Goal: Task Accomplishment & Management: Complete application form

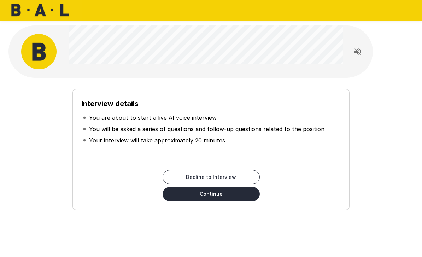
click at [251, 196] on button "Continue" at bounding box center [211, 194] width 97 height 14
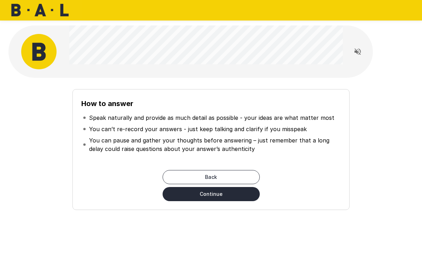
click at [245, 193] on button "Continue" at bounding box center [211, 194] width 97 height 14
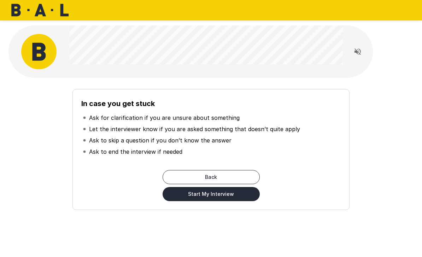
click at [244, 192] on button "Start My Interview" at bounding box center [211, 194] width 97 height 14
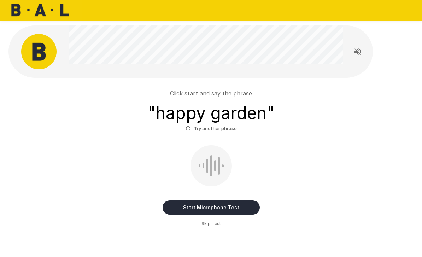
click at [353, 53] on button "Read questions aloud" at bounding box center [358, 52] width 14 height 14
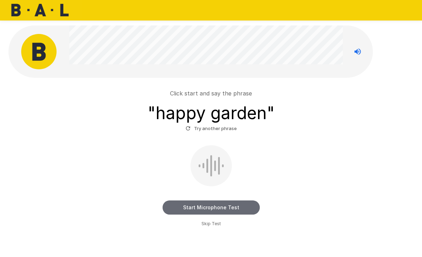
click at [206, 208] on button "Start Microphone Test" at bounding box center [211, 208] width 97 height 14
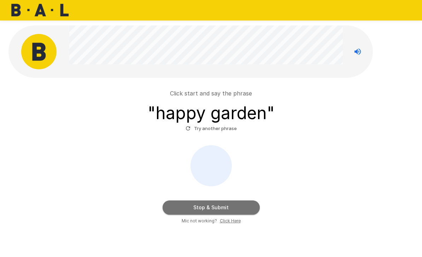
click at [219, 208] on button "Stop & Submit" at bounding box center [211, 208] width 97 height 14
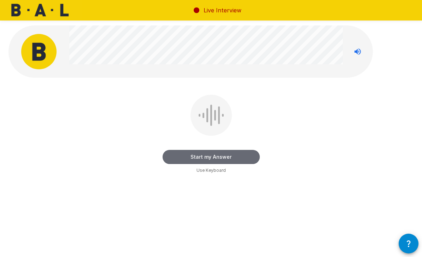
click at [180, 159] on button "Start my Answer" at bounding box center [211, 157] width 97 height 14
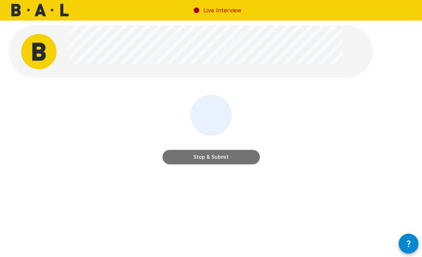
click at [204, 157] on button "Stop & Submit" at bounding box center [211, 157] width 97 height 14
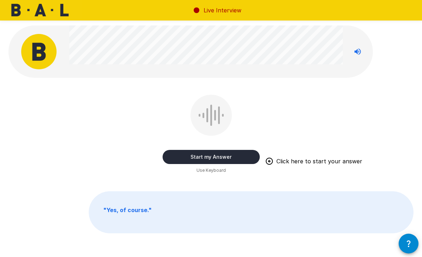
click at [200, 157] on button "Start my Answer" at bounding box center [211, 157] width 97 height 14
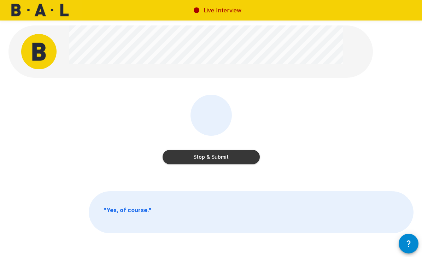
click at [198, 158] on button "Stop & Submit" at bounding box center [211, 157] width 97 height 14
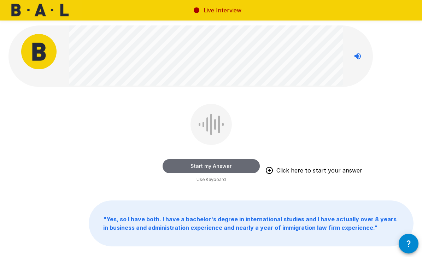
click at [178, 165] on button "Start my Answer" at bounding box center [211, 166] width 97 height 14
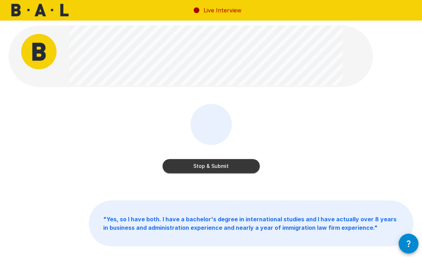
click at [195, 166] on button "Stop & Submit" at bounding box center [211, 166] width 97 height 14
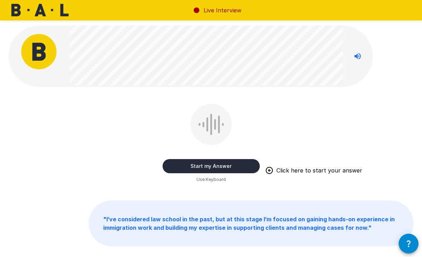
click at [183, 169] on button "Start my Answer" at bounding box center [211, 166] width 97 height 14
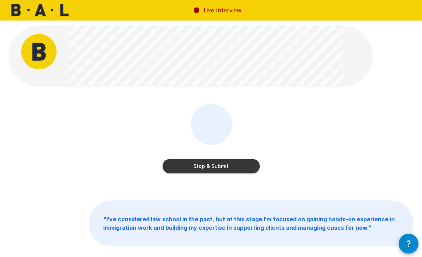
click at [185, 166] on button "Stop & Submit" at bounding box center [211, 166] width 97 height 14
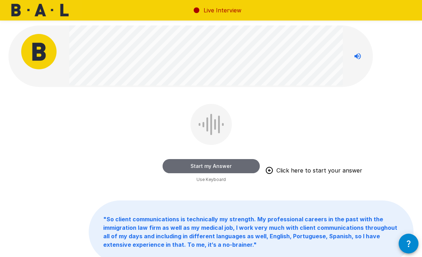
click at [183, 165] on button "Start my Answer" at bounding box center [211, 166] width 97 height 14
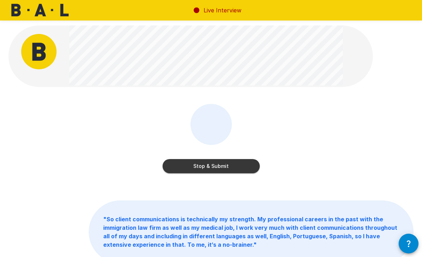
click at [200, 162] on button "Stop & Submit" at bounding box center [211, 166] width 97 height 14
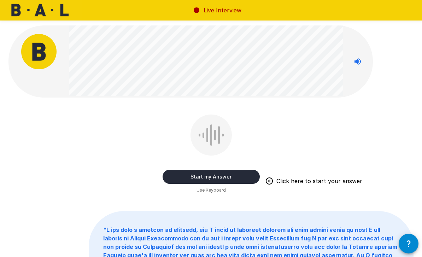
click at [183, 179] on button "Start my Answer" at bounding box center [211, 177] width 97 height 14
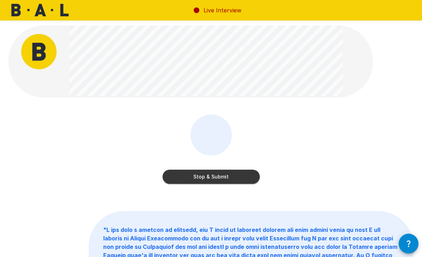
click at [180, 175] on button "Stop & Submit" at bounding box center [211, 177] width 97 height 14
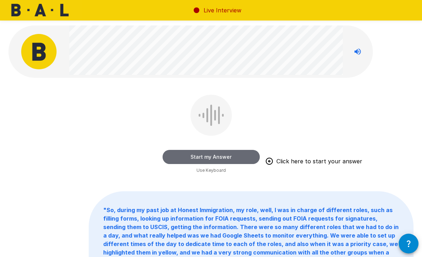
click at [175, 155] on button "Start my Answer" at bounding box center [211, 157] width 97 height 14
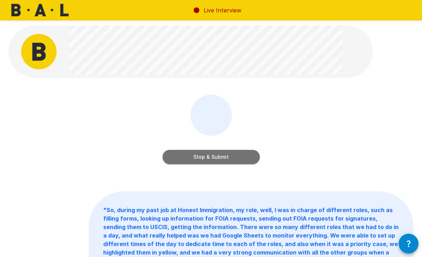
click at [175, 155] on button "Stop & Submit" at bounding box center [211, 157] width 97 height 14
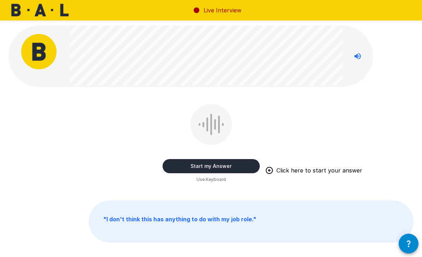
click at [193, 165] on button "Start my Answer" at bounding box center [211, 166] width 97 height 14
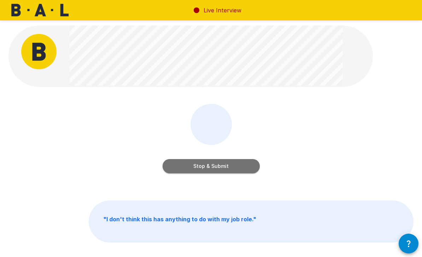
click at [185, 168] on button "Stop & Submit" at bounding box center [211, 166] width 97 height 14
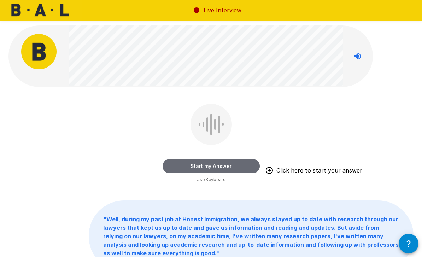
click at [176, 165] on button "Start my Answer" at bounding box center [211, 166] width 97 height 14
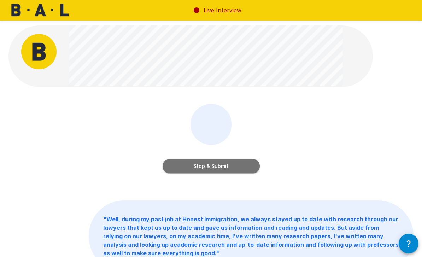
click at [205, 169] on button "Stop & Submit" at bounding box center [211, 166] width 97 height 14
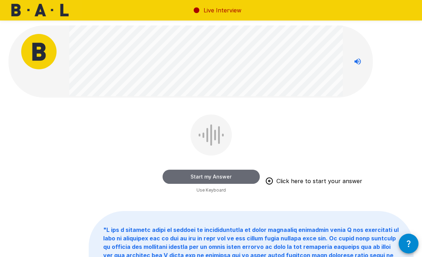
click at [173, 179] on button "Start my Answer" at bounding box center [211, 177] width 97 height 14
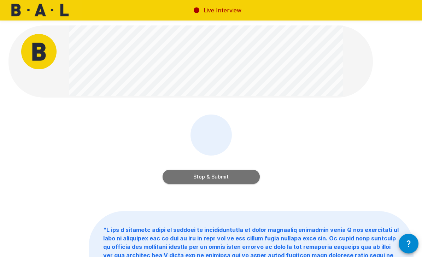
click at [189, 177] on button "Stop & Submit" at bounding box center [211, 177] width 97 height 14
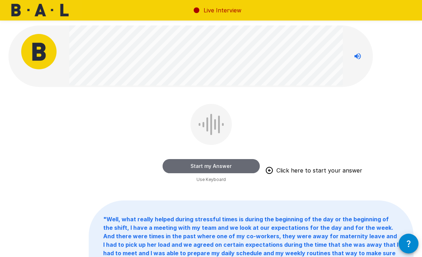
click at [190, 166] on button "Start my Answer" at bounding box center [211, 166] width 97 height 14
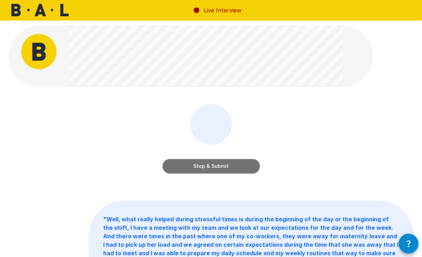
click at [202, 165] on button "Stop & Submit" at bounding box center [211, 166] width 97 height 14
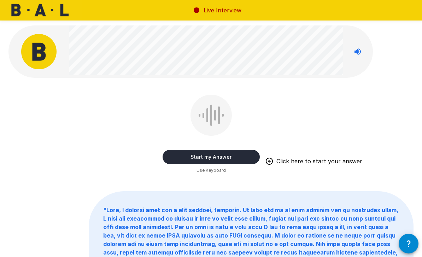
click at [179, 156] on button "Start my Answer" at bounding box center [211, 157] width 97 height 14
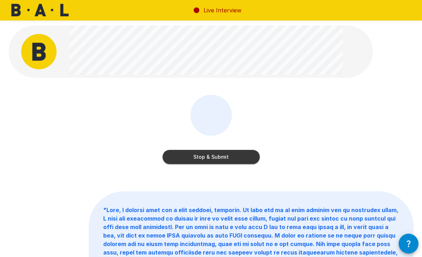
click at [208, 160] on button "Stop & Submit" at bounding box center [211, 157] width 97 height 14
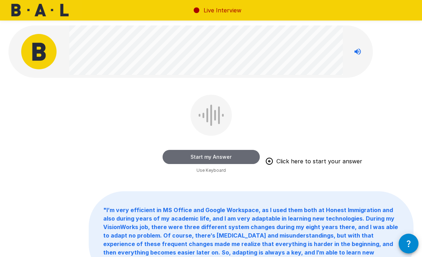
click at [184, 159] on button "Start my Answer" at bounding box center [211, 157] width 97 height 14
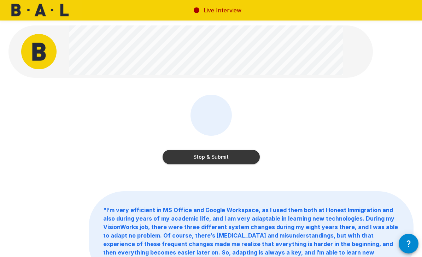
click at [173, 154] on button "Stop & Submit" at bounding box center [211, 157] width 97 height 14
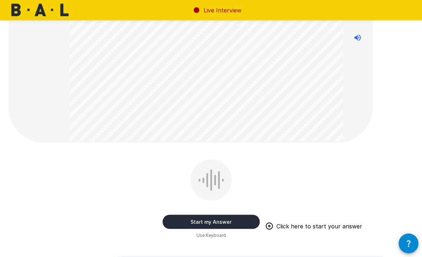
scroll to position [93, 0]
click at [184, 222] on button "Start my Answer" at bounding box center [211, 222] width 97 height 14
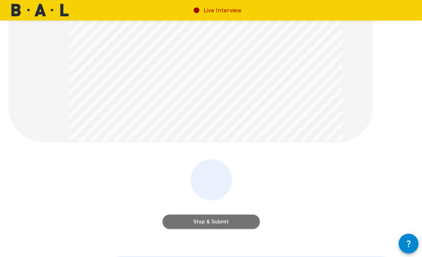
click at [188, 224] on button "Stop & Submit" at bounding box center [211, 222] width 97 height 14
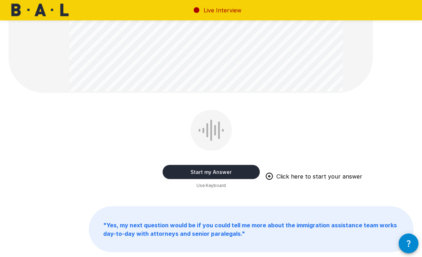
scroll to position [174, 0]
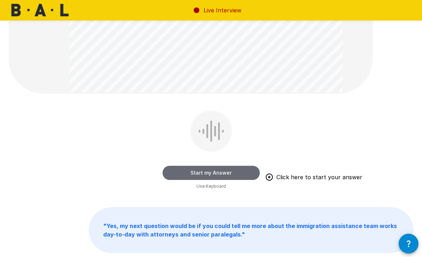
click at [171, 174] on button "Start my Answer" at bounding box center [211, 173] width 97 height 14
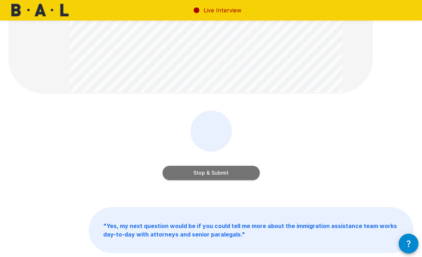
click at [179, 174] on button "Stop & Submit" at bounding box center [211, 173] width 97 height 14
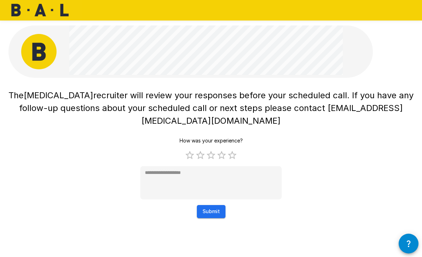
scroll to position [0, 0]
click at [221, 150] on label "4 Stars" at bounding box center [222, 155] width 11 height 11
type textarea "*"
click at [212, 205] on button "Submit" at bounding box center [211, 211] width 29 height 13
